Goal: Obtain resource: Download file/media

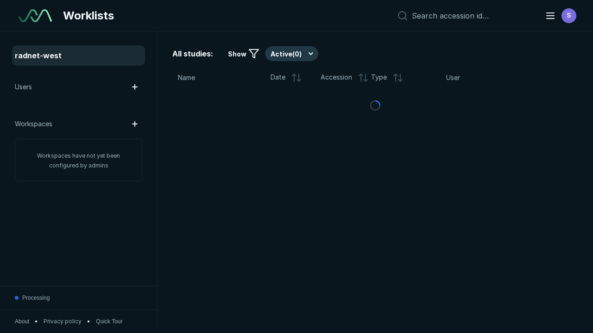
scroll to position [2528, 3857]
